Goal: Find contact information: Find contact information

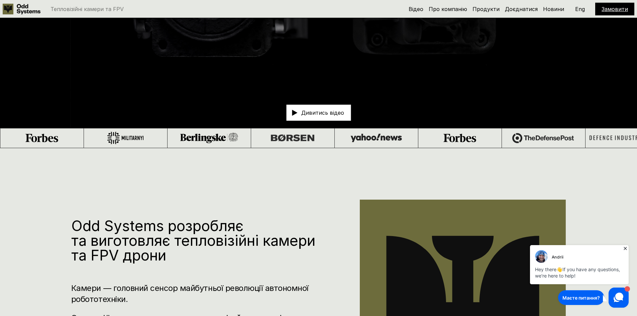
scroll to position [368, 0]
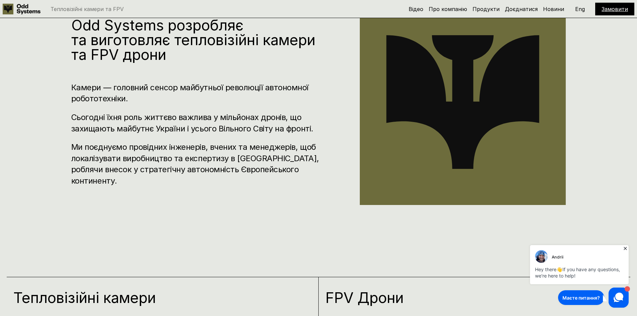
click at [625, 249] on icon at bounding box center [625, 248] width 7 height 7
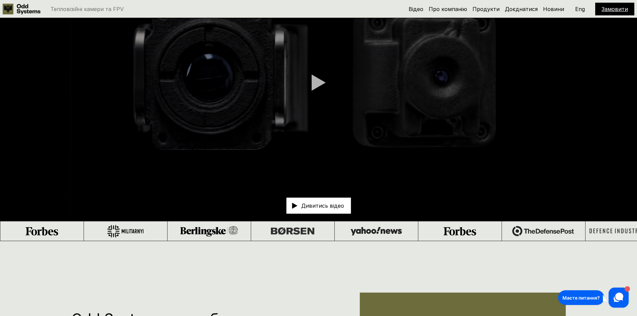
scroll to position [0, 0]
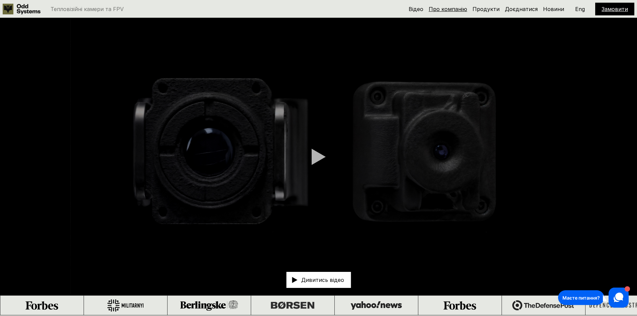
click at [444, 9] on link "Про компанію" at bounding box center [448, 9] width 38 height 7
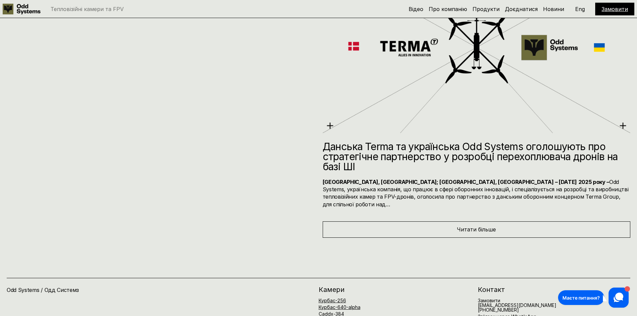
scroll to position [3758, 0]
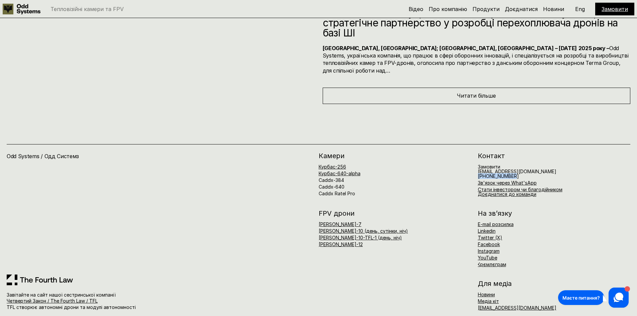
drag, startPoint x: 515, startPoint y: 168, endPoint x: 475, endPoint y: 170, distance: 40.2
click at [475, 170] on div "[PERSON_NAME]-256 Курбас-640-alpha Caddx-384 Caddx-640 Caddx Ratel Pro Контакт …" at bounding box center [475, 174] width 312 height 44
copy span "[PHONE_NUMBER]"
drag, startPoint x: 6, startPoint y: 145, endPoint x: 77, endPoint y: 147, distance: 70.6
click at [77, 147] on div "Odd Systems / Одд Системз Завітайте на сайт нашої сестринської компанії Четверт…" at bounding box center [318, 214] width 637 height 220
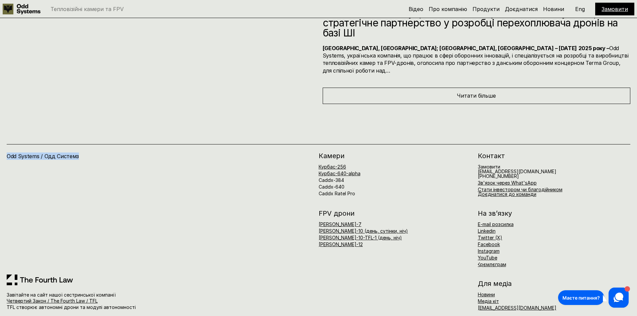
copy h4 "Odd Systems / Одд Системз"
drag, startPoint x: 537, startPoint y: 300, endPoint x: 478, endPoint y: 301, distance: 59.5
click at [478, 301] on div "Новини Медіа кіт [EMAIL_ADDRESS][DOMAIN_NAME]" at bounding box center [554, 301] width 152 height 18
copy link "[EMAIL_ADDRESS][DOMAIN_NAME]"
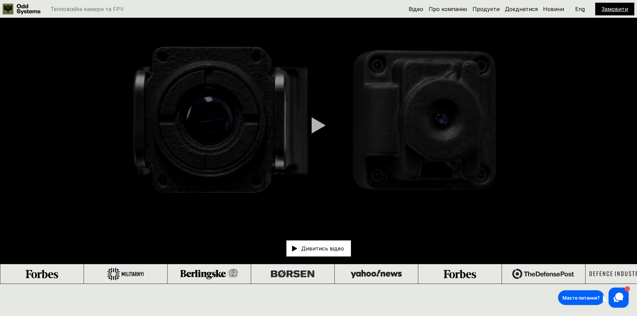
scroll to position [0, 0]
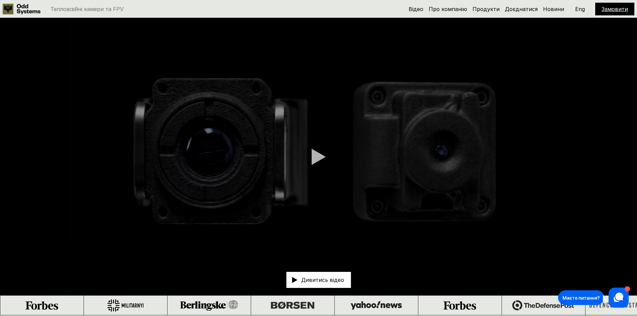
click at [14, 6] on link at bounding box center [23, 9] width 41 height 11
